Goal: Navigation & Orientation: Find specific page/section

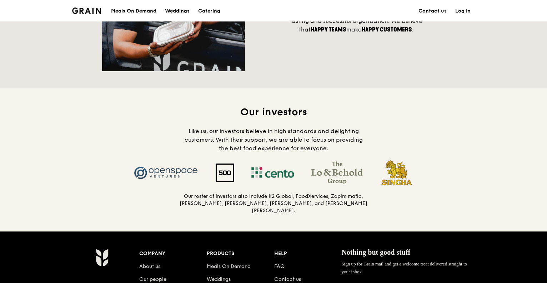
scroll to position [616, 0]
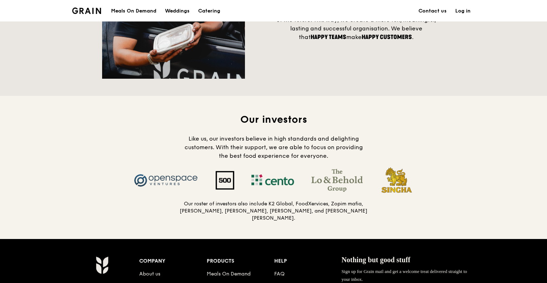
click at [339, 186] on img at bounding box center [337, 180] width 69 height 23
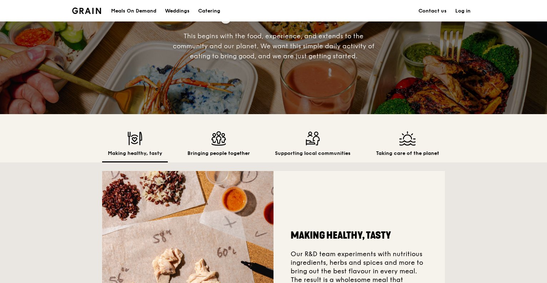
scroll to position [0, 0]
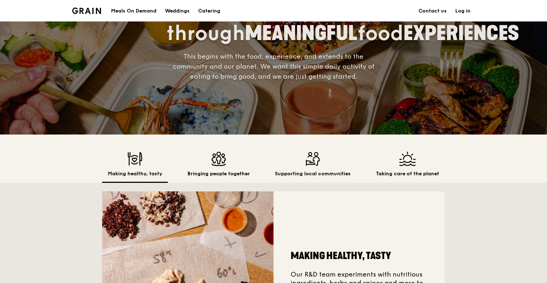
scroll to position [123, 0]
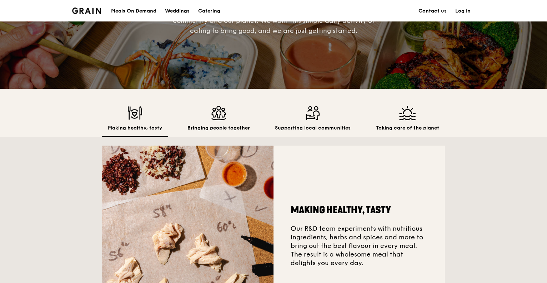
click at [217, 122] on div "Bringing people together" at bounding box center [219, 121] width 74 height 31
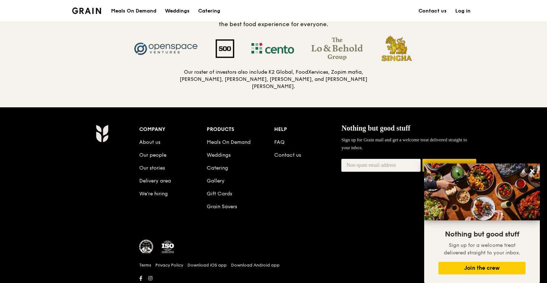
scroll to position [769, 0]
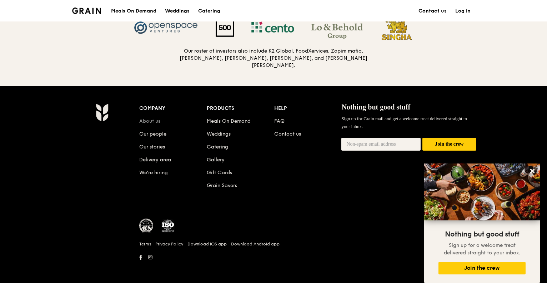
click at [155, 118] on link "About us" at bounding box center [149, 121] width 21 height 6
click at [149, 120] on link "About us" at bounding box center [149, 121] width 21 height 6
